Goal: Task Accomplishment & Management: Complete application form

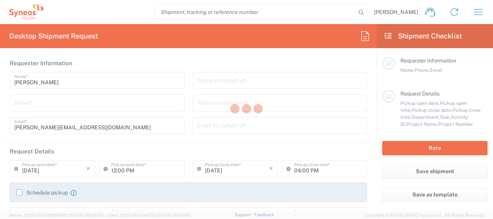
type input "3213"
type input "[GEOGRAPHIC_DATA]"
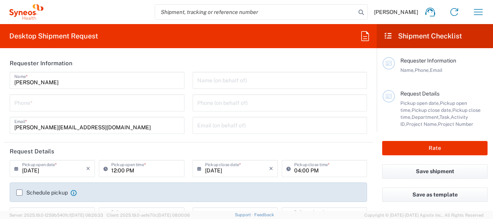
type input "Syneos Health d.o.o. Beograd-Serbia"
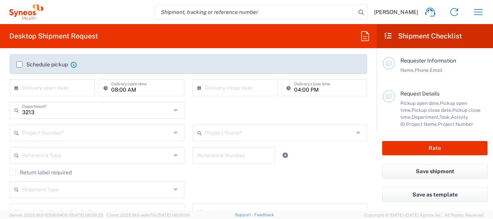
scroll to position [155, 0]
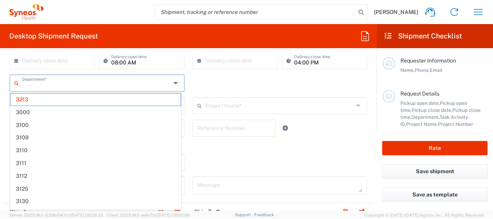
click at [41, 81] on input "text" at bounding box center [96, 83] width 149 height 14
click at [188, 78] on div "Department * 3213 3000 3100 3109 3110 3111 3112 3125 3130 3135 3136 3150 3155 3…" at bounding box center [189, 85] width 366 height 22
type input "3213"
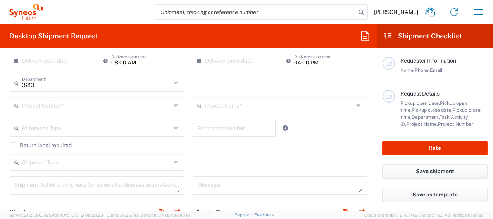
click at [48, 105] on input "text" at bounding box center [96, 105] width 149 height 14
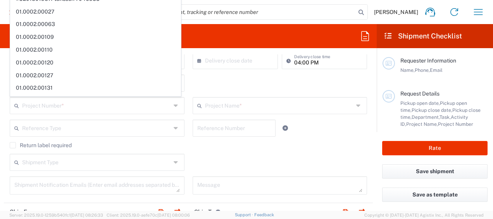
click at [92, 105] on input "text" at bounding box center [96, 105] width 149 height 14
click at [45, 107] on input "text" at bounding box center [96, 105] width 149 height 14
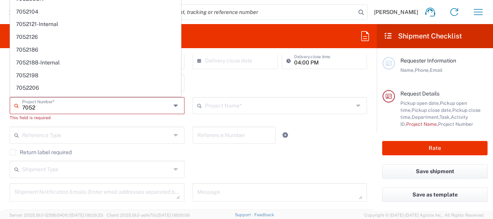
drag, startPoint x: 49, startPoint y: 106, endPoint x: 12, endPoint y: 108, distance: 37.3
click at [12, 108] on div "7052 Project Number *" at bounding box center [97, 105] width 175 height 17
paste input "792"
click at [29, 107] on input "7052" at bounding box center [96, 105] width 149 height 14
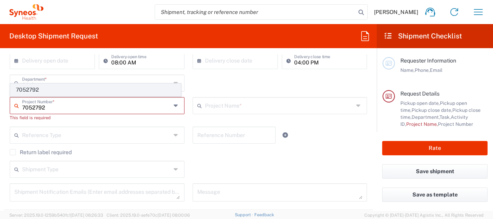
type input "7052792"
click at [29, 88] on span "7052792" at bounding box center [95, 90] width 170 height 12
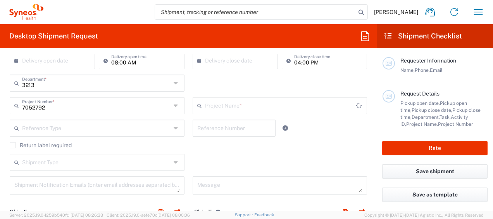
type input "WS2202"
click at [50, 128] on input "text" at bounding box center [96, 128] width 149 height 14
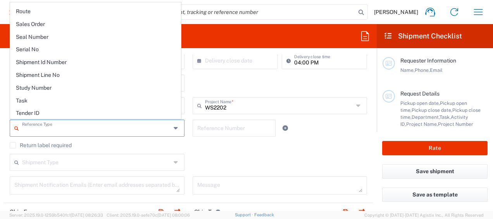
scroll to position [681, 0]
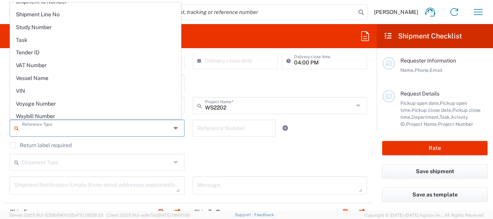
click at [120, 143] on agx-checkbox-control "Return label required" at bounding box center [189, 145] width 358 height 6
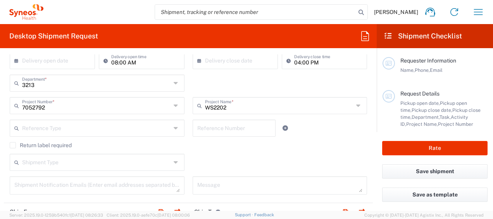
scroll to position [194, 0]
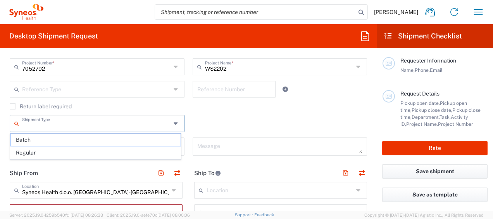
click at [56, 122] on input "text" at bounding box center [96, 123] width 149 height 14
click at [197, 120] on div "Shipment Type Batch Regular" at bounding box center [189, 126] width 366 height 22
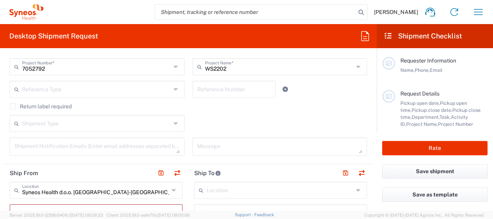
click at [201, 143] on textarea at bounding box center [280, 147] width 166 height 14
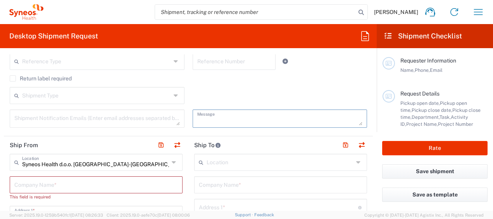
scroll to position [233, 0]
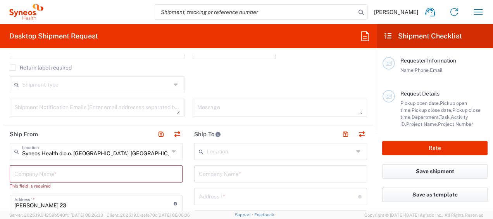
click at [172, 149] on icon at bounding box center [175, 151] width 6 height 12
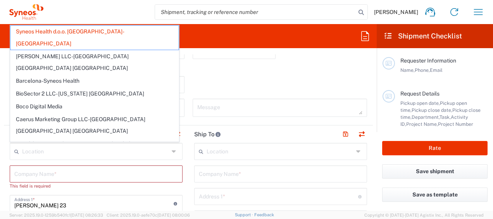
click at [167, 154] on div "Location" at bounding box center [96, 151] width 173 height 17
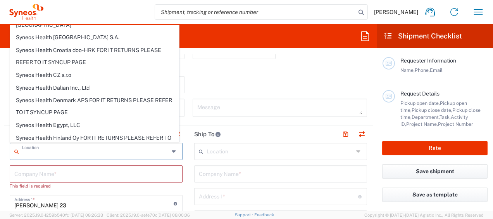
scroll to position [881, 0]
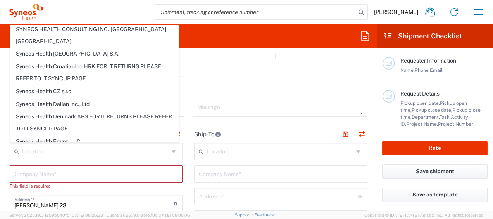
click at [191, 81] on div "Shipment Type Batch Regular" at bounding box center [189, 87] width 366 height 22
type input "Syneos Health d.o.o. Beograd-Serbia"
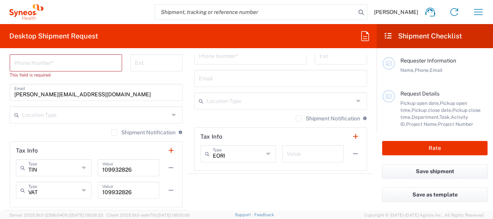
scroll to position [543, 0]
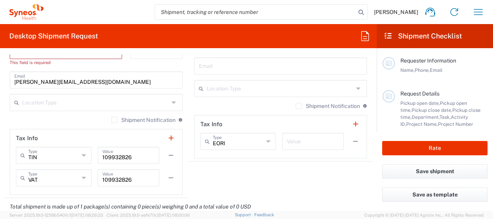
drag, startPoint x: 111, startPoint y: 118, endPoint x: 112, endPoint y: 122, distance: 3.9
click at [111, 118] on label "Shipment Notification" at bounding box center [143, 120] width 64 height 6
click at [114, 120] on input "Shipment Notification" at bounding box center [114, 120] width 0 height 0
click at [111, 119] on label "Shipment Notification" at bounding box center [143, 120] width 64 height 6
click at [112, 120] on input "Shipment Notification" at bounding box center [112, 120] width 0 height 0
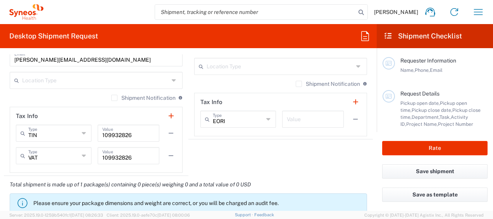
scroll to position [582, 0]
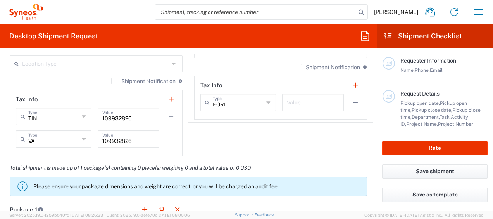
click at [82, 118] on icon at bounding box center [84, 116] width 5 height 12
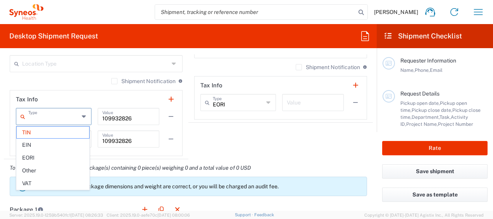
drag, startPoint x: 81, startPoint y: 116, endPoint x: 58, endPoint y: 114, distance: 23.0
click at [82, 116] on icon at bounding box center [84, 116] width 5 height 12
click at [38, 166] on span "Other" at bounding box center [53, 170] width 73 height 12
type input "Other"
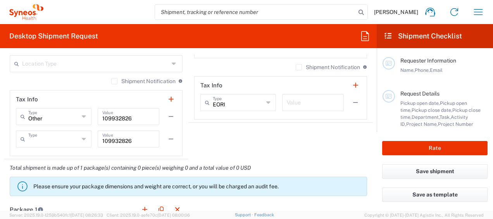
click at [50, 138] on input "text" at bounding box center [53, 138] width 51 height 14
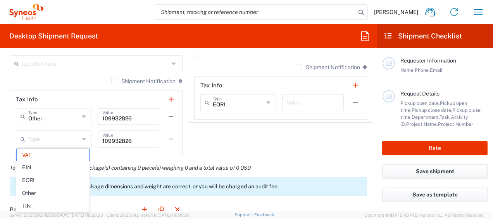
click at [123, 116] on input "109932826" at bounding box center [128, 116] width 52 height 14
type input "VAT"
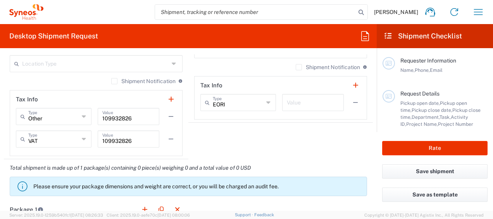
click at [83, 113] on icon at bounding box center [84, 116] width 5 height 12
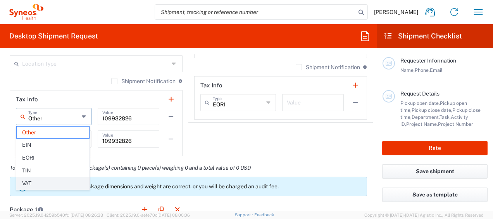
click at [29, 178] on span "VAT" at bounding box center [53, 183] width 73 height 12
type input "VAT"
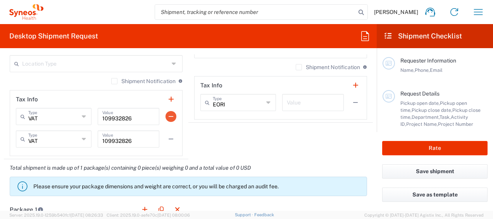
click at [167, 113] on button "button" at bounding box center [171, 116] width 11 height 11
click at [167, 133] on button "button" at bounding box center [171, 138] width 11 height 11
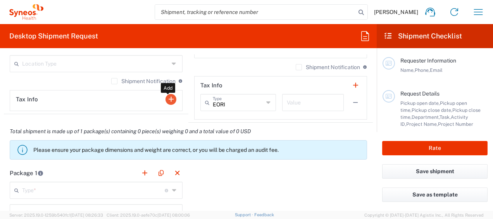
click at [166, 97] on button "button" at bounding box center [171, 99] width 11 height 11
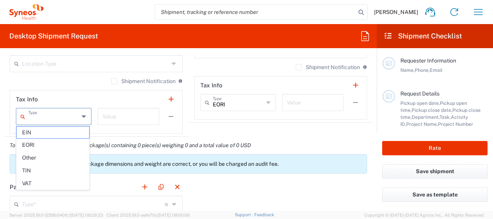
drag, startPoint x: 43, startPoint y: 112, endPoint x: 67, endPoint y: 118, distance: 24.6
click at [44, 112] on input "text" at bounding box center [53, 116] width 51 height 14
click at [81, 93] on header "Tax Info" at bounding box center [96, 98] width 172 height 17
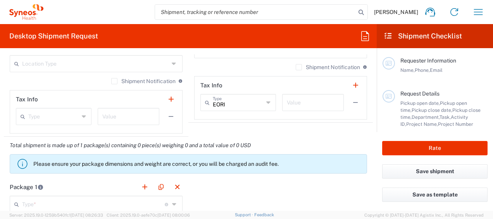
click at [266, 102] on icon at bounding box center [268, 102] width 5 height 12
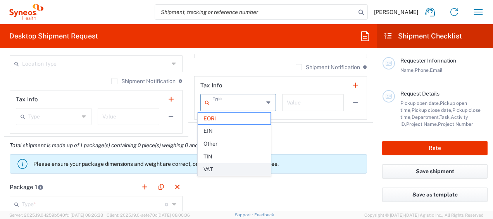
click at [223, 169] on span "VAT" at bounding box center [234, 169] width 73 height 12
type input "VAT"
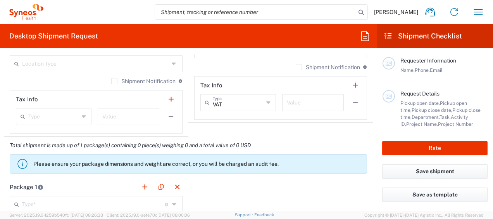
drag, startPoint x: 301, startPoint y: 101, endPoint x: 257, endPoint y: 142, distance: 60.1
click at [301, 101] on input "text" at bounding box center [313, 102] width 52 height 14
drag, startPoint x: 257, startPoint y: 142, endPoint x: 244, endPoint y: 137, distance: 14.5
click at [257, 142] on em "Total shipment is made up of 1 package(s) containing 0 piece(s) weighing 0 and …" at bounding box center [130, 145] width 253 height 6
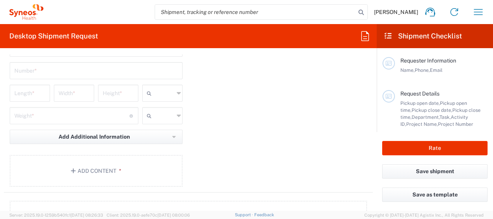
scroll to position [698, 0]
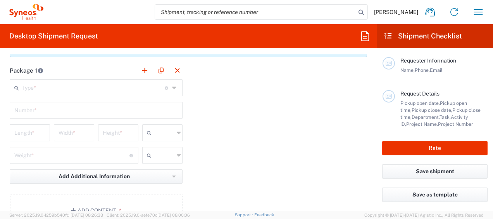
click at [49, 84] on input "text" at bounding box center [93, 87] width 143 height 14
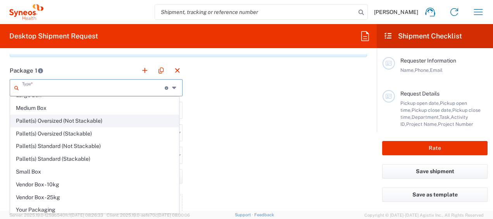
scroll to position [0, 0]
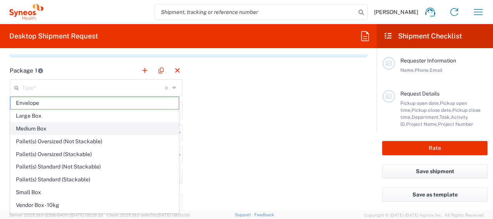
click at [71, 125] on span "Medium Box" at bounding box center [94, 129] width 168 height 12
type input "Medium Box"
type input "13"
type input "11.5"
type input "2.5"
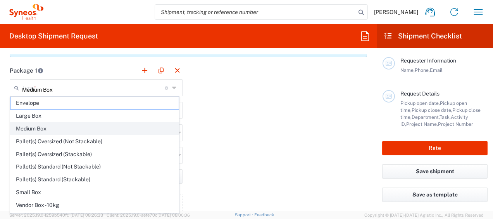
type input "in"
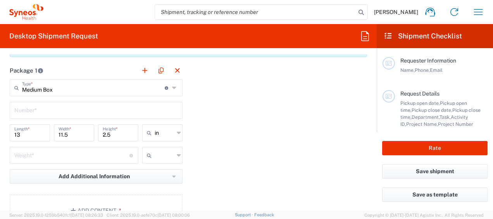
click at [172, 87] on icon at bounding box center [175, 87] width 6 height 12
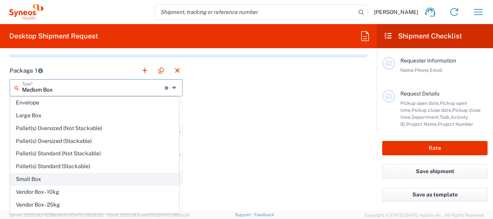
scroll to position [21, 0]
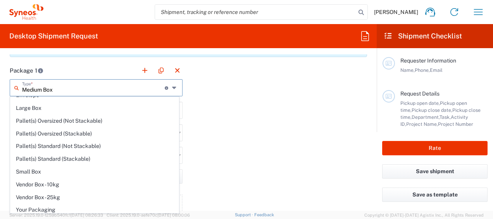
drag, startPoint x: 53, startPoint y: 172, endPoint x: 221, endPoint y: 128, distance: 173.5
click at [53, 173] on span "Small Box" at bounding box center [94, 172] width 168 height 12
type input "Small Box"
type input "12.25"
type input "11"
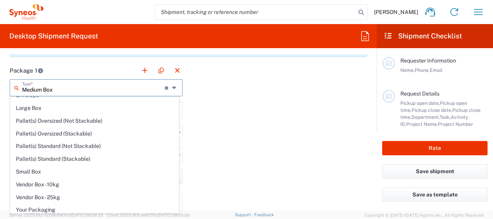
type input "1.5"
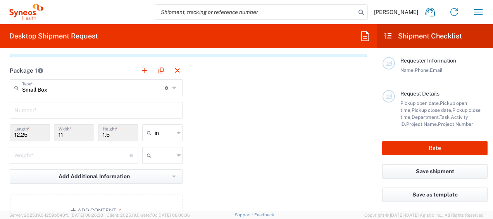
click at [177, 130] on icon at bounding box center [179, 132] width 4 height 12
click at [159, 133] on input "text" at bounding box center [164, 132] width 19 height 12
click at [156, 161] on span "cm" at bounding box center [160, 161] width 38 height 12
type input "31.12"
type input "27.94"
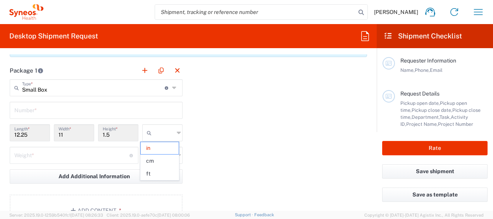
type input "3.81"
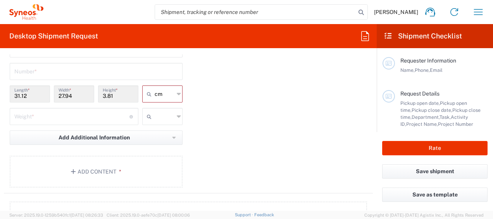
scroll to position [698, 0]
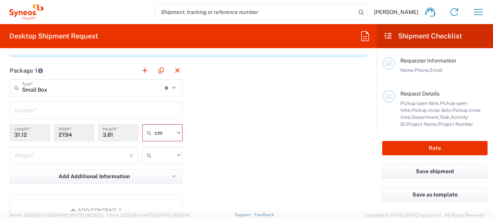
click at [177, 129] on icon at bounding box center [179, 132] width 4 height 12
type input "cm"
click at [168, 162] on span "ft" at bounding box center [160, 161] width 38 height 12
type input "1.02"
type input "0.92"
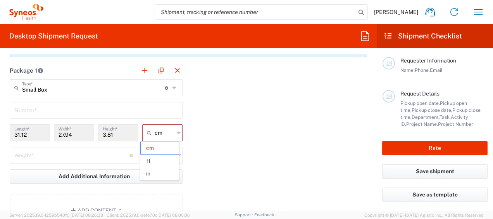
type input "0.13"
type input "ft"
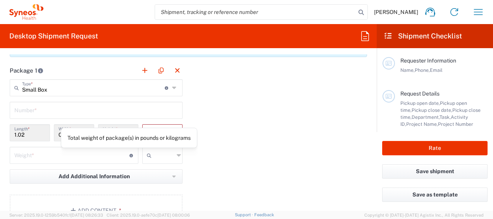
click at [131, 154] on icon at bounding box center [132, 155] width 4 height 3
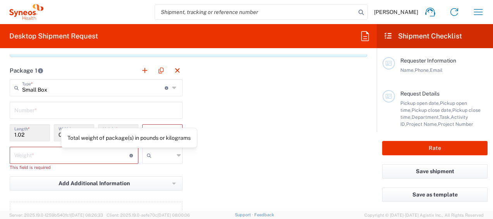
click at [130, 154] on icon at bounding box center [132, 155] width 4 height 3
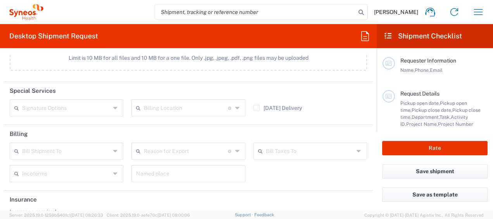
scroll to position [952, 0]
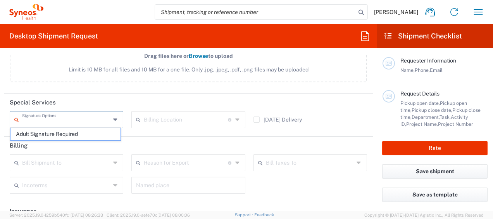
click at [92, 117] on input "text" at bounding box center [66, 119] width 88 height 14
click at [175, 119] on input "text" at bounding box center [186, 119] width 84 height 14
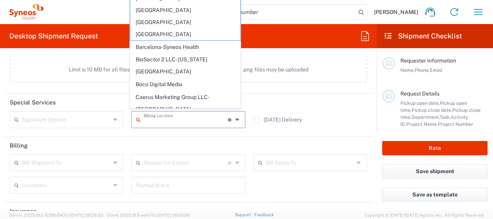
drag, startPoint x: 227, startPoint y: 138, endPoint x: 137, endPoint y: 137, distance: 90.4
click at [227, 139] on header "Billing" at bounding box center [188, 145] width 369 height 17
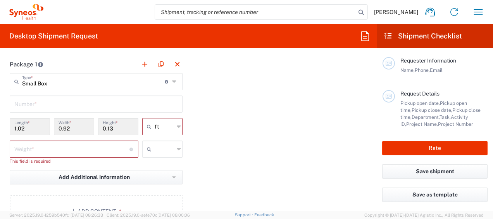
scroll to position [680, 0]
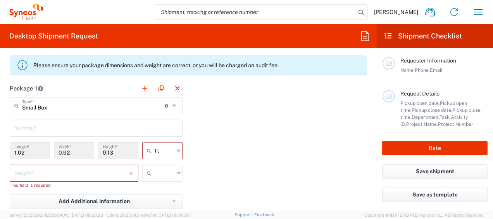
click at [387, 36] on icon at bounding box center [388, 35] width 9 height 7
click at [368, 36] on icon at bounding box center [365, 36] width 12 height 12
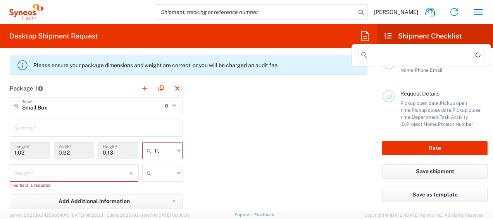
click at [308, 136] on div "Package 1 Small Box Type * Material used to package goods Medium Box Envelope L…" at bounding box center [188, 167] width 369 height 177
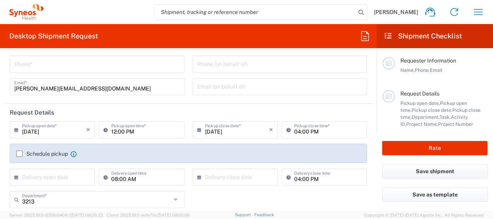
scroll to position [0, 0]
